Goal: Task Accomplishment & Management: Use online tool/utility

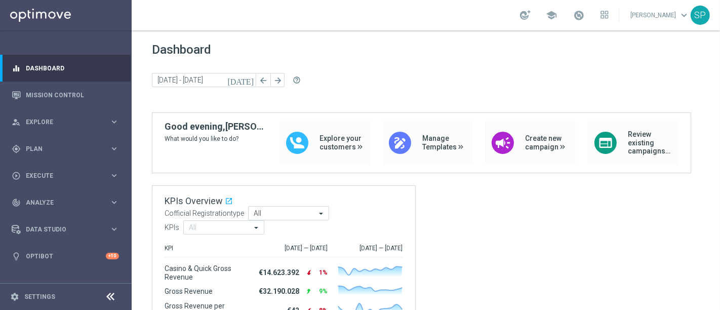
click at [89, 148] on span "Plan" at bounding box center [68, 149] width 84 height 6
click at [42, 215] on link "Streams" at bounding box center [65, 215] width 79 height 8
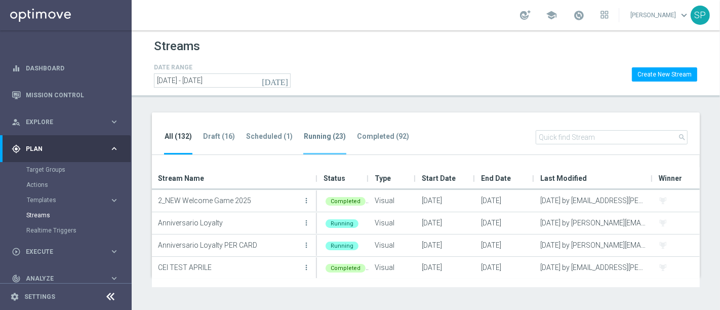
click at [317, 142] on li "Running (23)" at bounding box center [324, 143] width 43 height 24
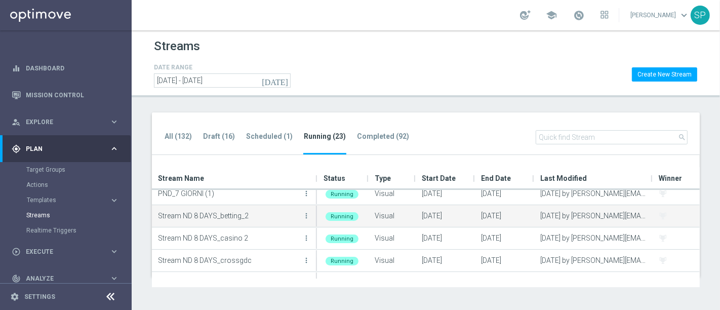
scroll to position [424, 0]
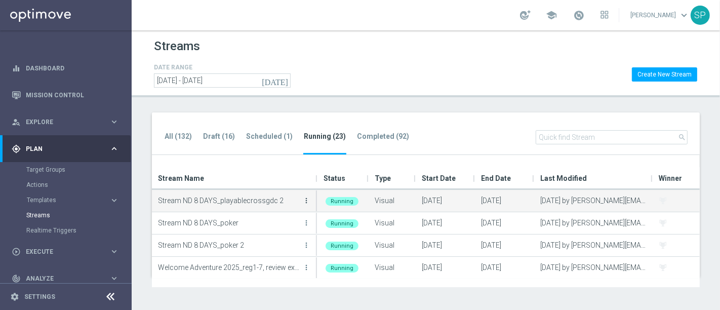
click at [302, 200] on icon "more_vert" at bounding box center [306, 201] width 8 height 8
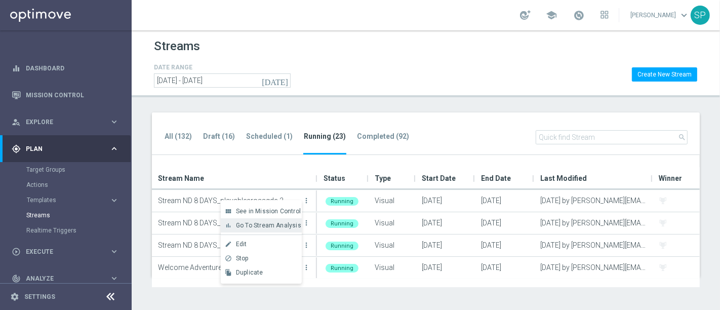
click at [283, 226] on span "Go To Stream Analysis" at bounding box center [268, 225] width 65 height 7
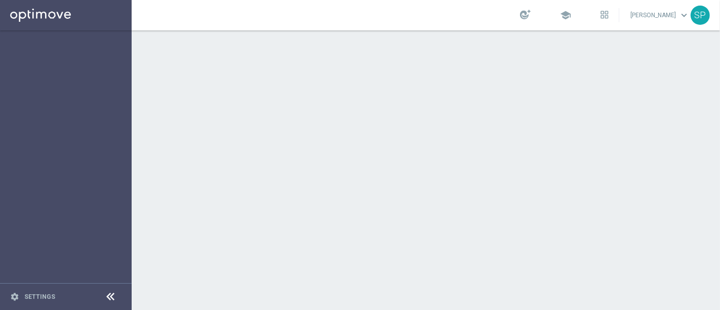
click at [232, 212] on div at bounding box center [426, 170] width 589 height 280
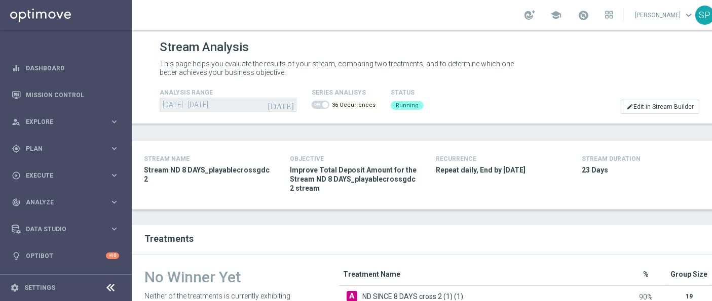
click at [211, 183] on div "STREAM NAME Stream ND 8 DAYS_playablecrossgdc 2" at bounding box center [209, 175] width 146 height 45
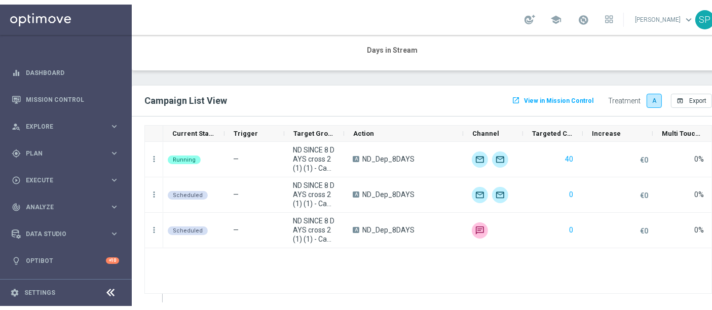
scroll to position [1065, 0]
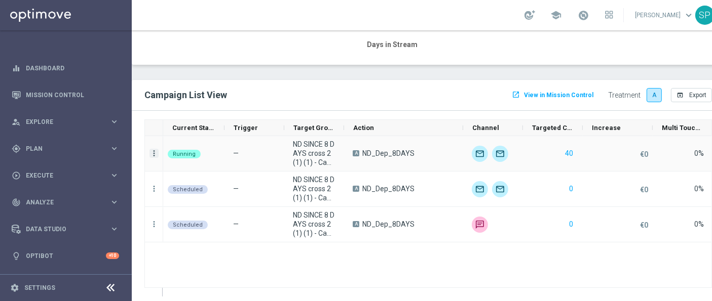
click at [152, 149] on icon "more_vert" at bounding box center [153, 153] width 9 height 9
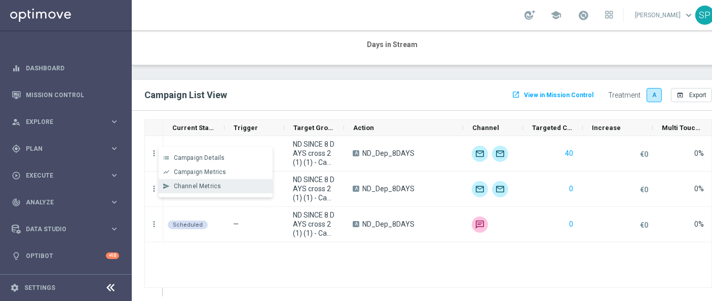
click at [224, 185] on div "Channel Metrics" at bounding box center [221, 186] width 94 height 7
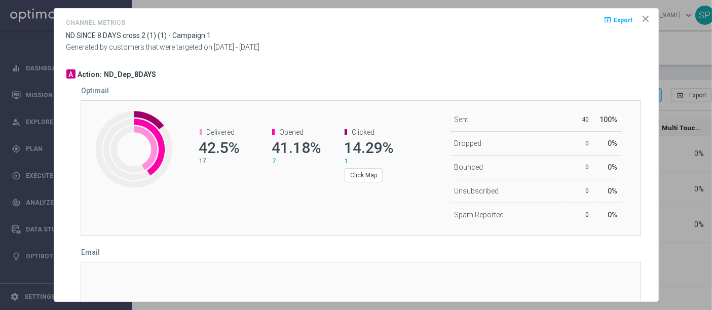
click at [640, 15] on icon "icon" at bounding box center [645, 19] width 10 height 10
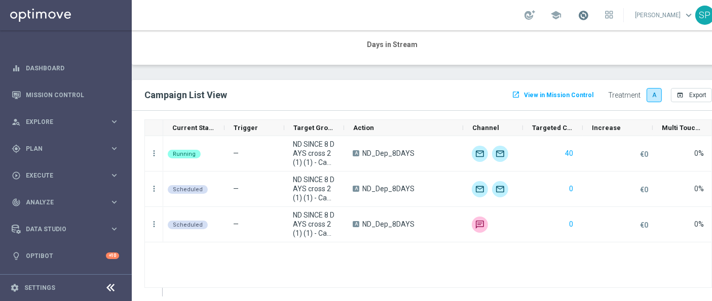
click at [589, 15] on span at bounding box center [583, 15] width 11 height 11
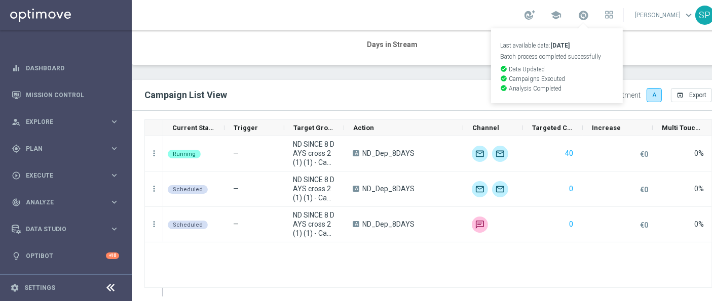
click at [447, 18] on div "school Last available data: 2 Sep 2025 Batch process completed successfully che…" at bounding box center [428, 15] width 593 height 30
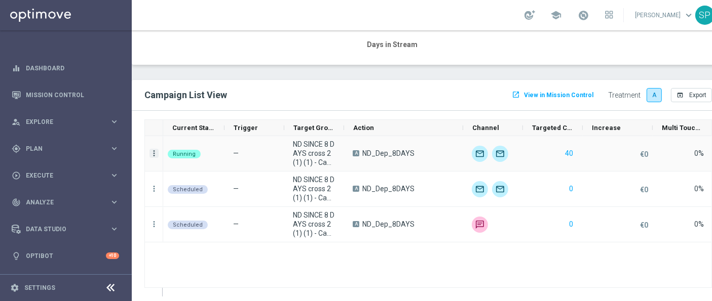
click at [150, 152] on icon "more_vert" at bounding box center [153, 153] width 9 height 9
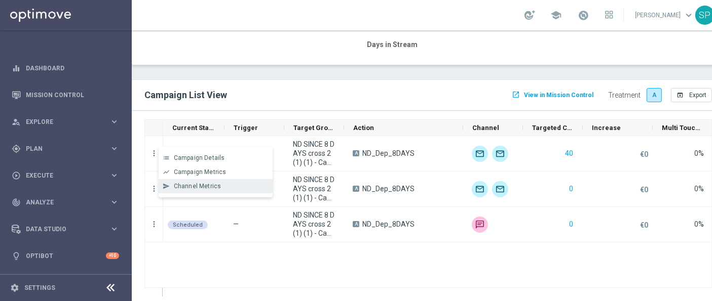
click at [200, 180] on div "send Channel Metrics" at bounding box center [216, 186] width 114 height 14
